Goal: Task Accomplishment & Management: Manage account settings

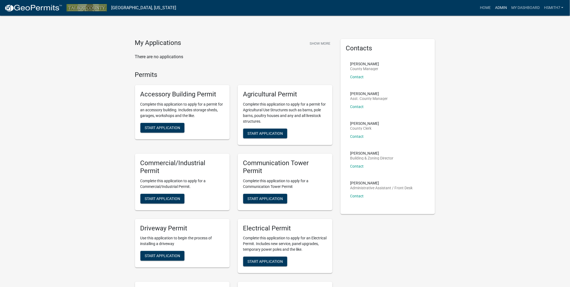
click at [504, 9] on link "Admin" at bounding box center [501, 8] width 16 height 10
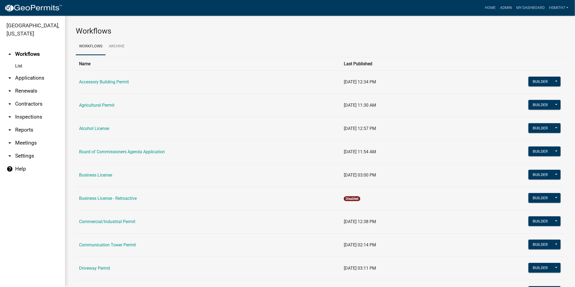
click at [42, 76] on link "arrow_drop_down Applications" at bounding box center [32, 77] width 65 height 13
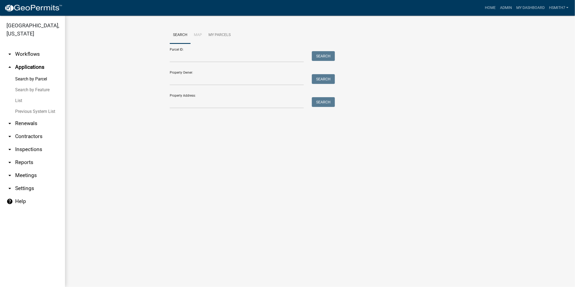
click at [19, 100] on link "List" at bounding box center [32, 100] width 65 height 11
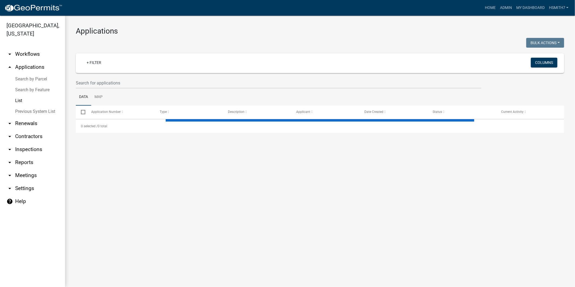
select select "3: 100"
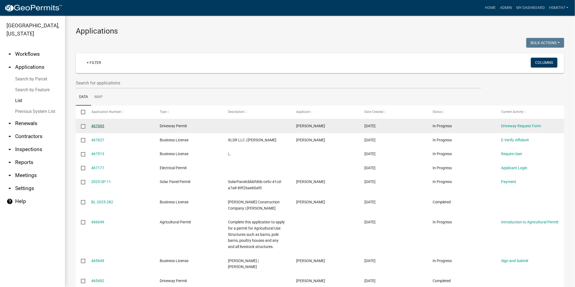
click at [98, 125] on link "467693" at bounding box center [98, 126] width 13 height 4
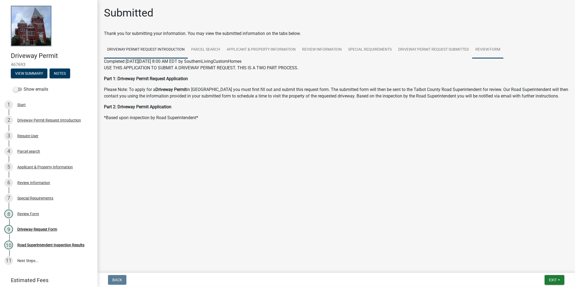
click at [489, 47] on link "Review Form" at bounding box center [487, 49] width 31 height 17
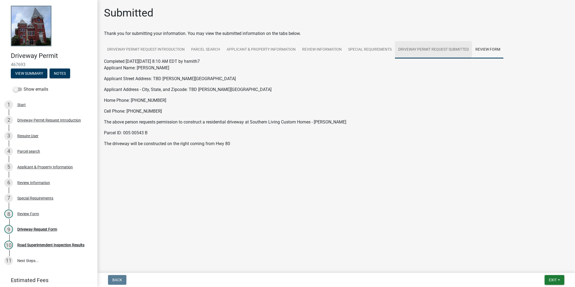
click at [454, 44] on link "Driveway Permit Request Submitted" at bounding box center [433, 49] width 77 height 17
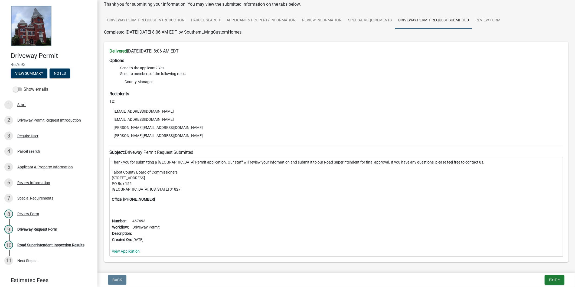
scroll to position [55, 0]
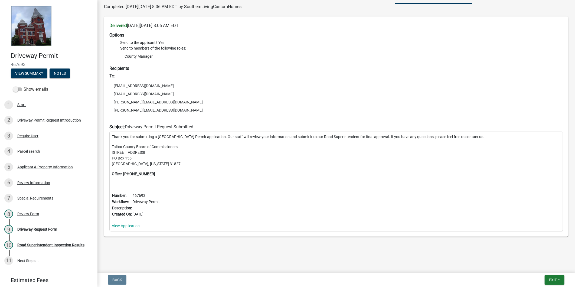
click at [146, 110] on li "bailey@southernlivingcustomhomes.com" at bounding box center [336, 110] width 454 height 8
drag, startPoint x: 146, startPoint y: 110, endPoint x: 187, endPoint y: 111, distance: 40.4
click at [185, 111] on li "bailey@southernlivingcustomhomes.com" at bounding box center [336, 110] width 454 height 8
drag, startPoint x: 189, startPoint y: 110, endPoint x: 112, endPoint y: 110, distance: 77.2
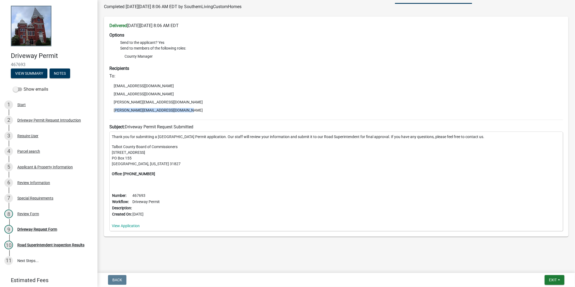
click at [112, 110] on li "bailey@southernlivingcustomhomes.com" at bounding box center [336, 110] width 454 height 8
copy li "bailey@southernlivingcustomhomes.com"
click at [193, 204] on div "Thank you for submitting a Talbot County Driveway Permit application. Our staff…" at bounding box center [336, 182] width 454 height 100
click at [45, 137] on div "3 Require User" at bounding box center [46, 136] width 84 height 9
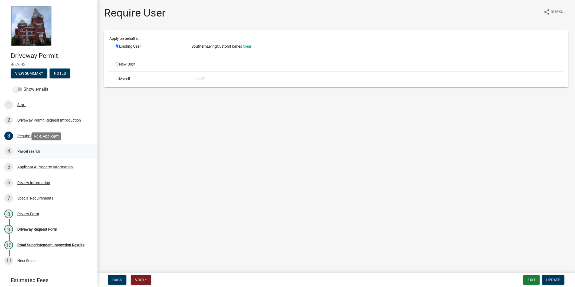
click at [52, 156] on link "4 Parcel search" at bounding box center [48, 152] width 97 height 16
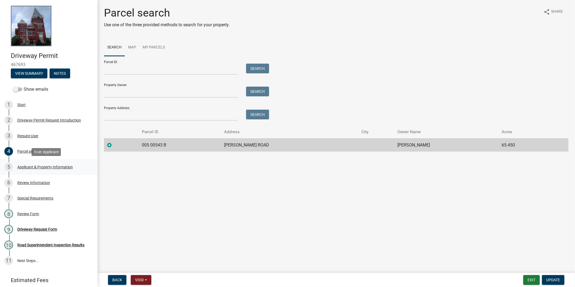
click at [58, 174] on link "5 Applicant & Property Information" at bounding box center [48, 167] width 97 height 16
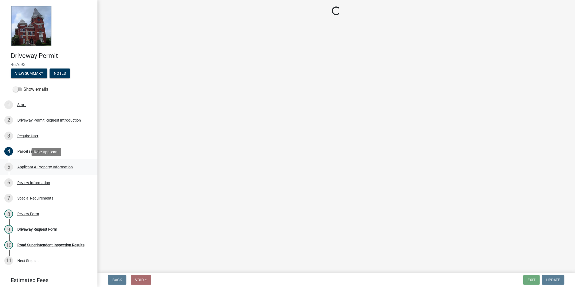
select select "c602aaab-e800-4d9c-b338-b796079a1e8d"
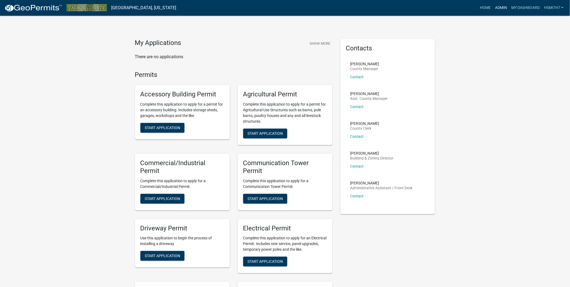
click at [501, 6] on link "Admin" at bounding box center [501, 8] width 16 height 10
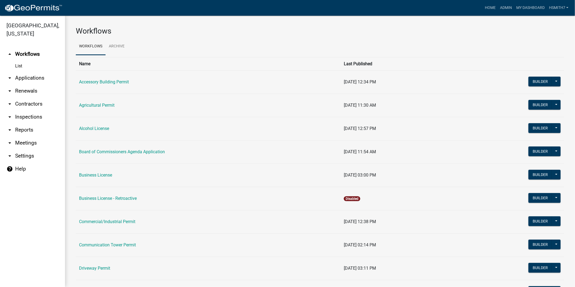
click at [30, 75] on link "arrow_drop_down Applications" at bounding box center [32, 77] width 65 height 13
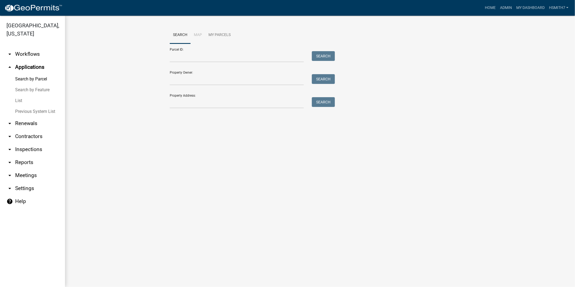
click at [18, 101] on link "List" at bounding box center [32, 100] width 65 height 11
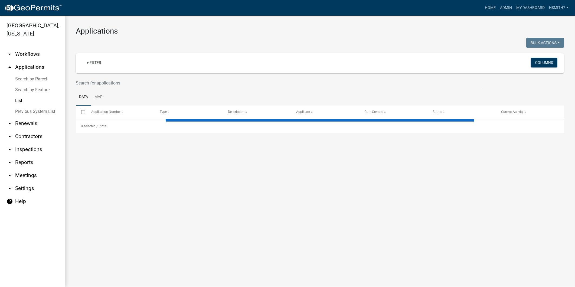
select select "3: 100"
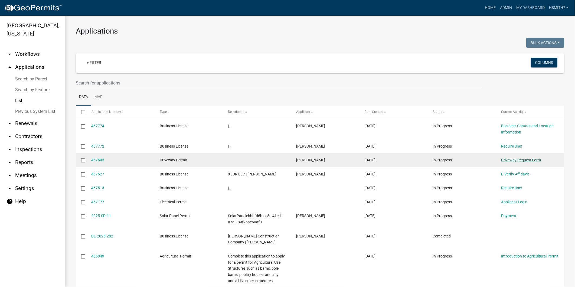
click at [521, 160] on link "Driveway Request Form" at bounding box center [521, 160] width 40 height 4
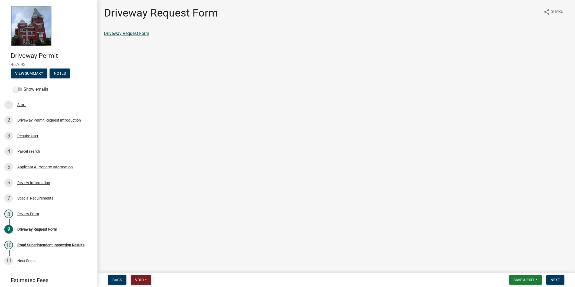
click at [115, 33] on link "Driveway Request Form" at bounding box center [126, 33] width 45 height 5
click at [47, 182] on div "Review Information" at bounding box center [33, 183] width 33 height 4
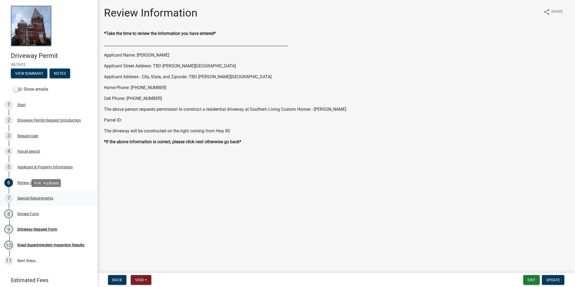
click at [47, 194] on div "7 Special Requirements" at bounding box center [46, 198] width 84 height 9
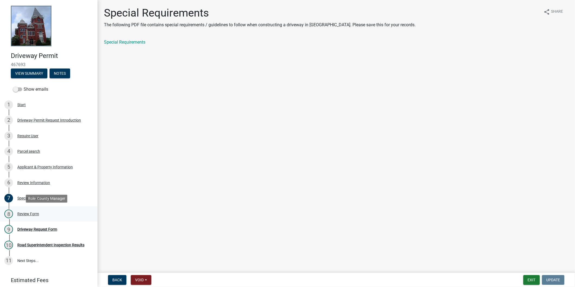
click at [47, 211] on div "8 Review Form" at bounding box center [46, 214] width 84 height 9
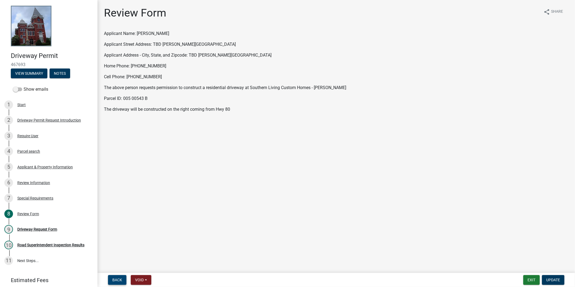
click at [117, 278] on span "Back" at bounding box center [117, 280] width 10 height 4
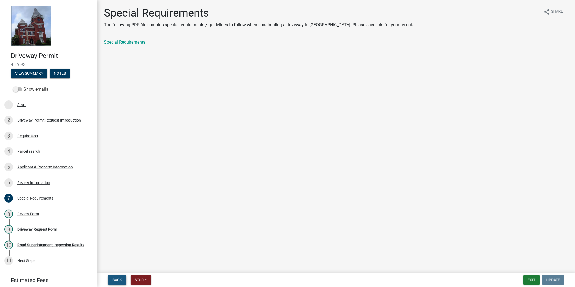
click at [117, 278] on span "Back" at bounding box center [117, 280] width 10 height 4
